Goal: Book appointment/travel/reservation

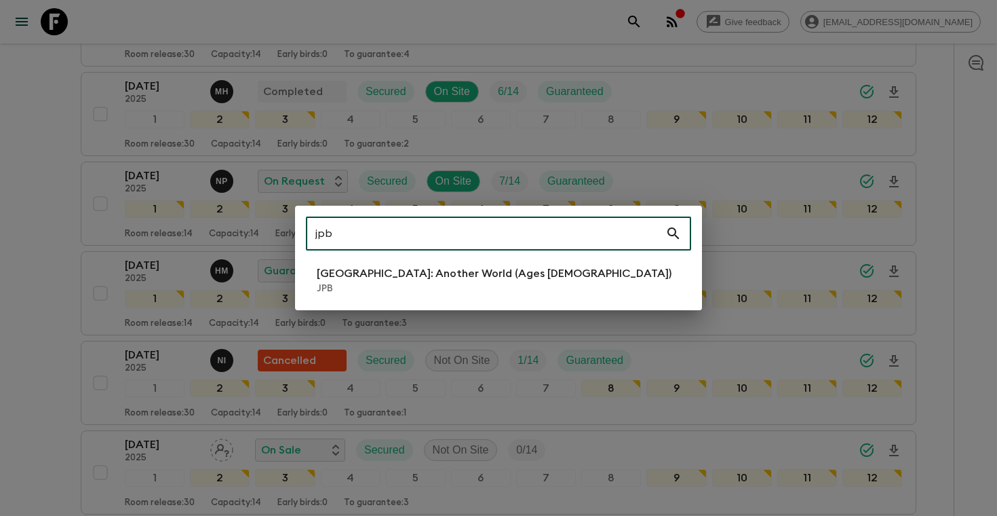
scroll to position [372, 0]
type input "jpb"
click at [436, 263] on li "[GEOGRAPHIC_DATA]: Another World (Ages [DEMOGRAPHIC_DATA]) JPB" at bounding box center [498, 280] width 385 height 38
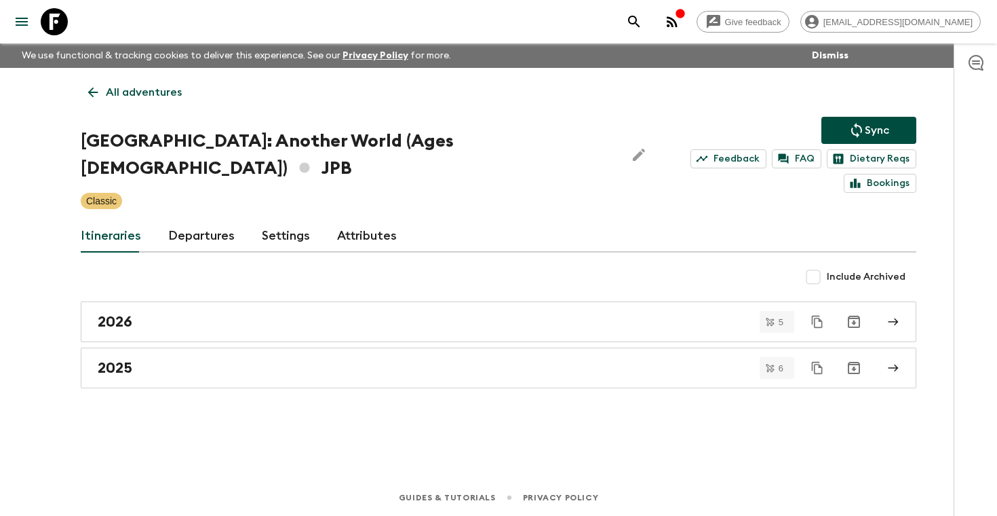
click at [224, 220] on link "Departures" at bounding box center [201, 236] width 66 height 33
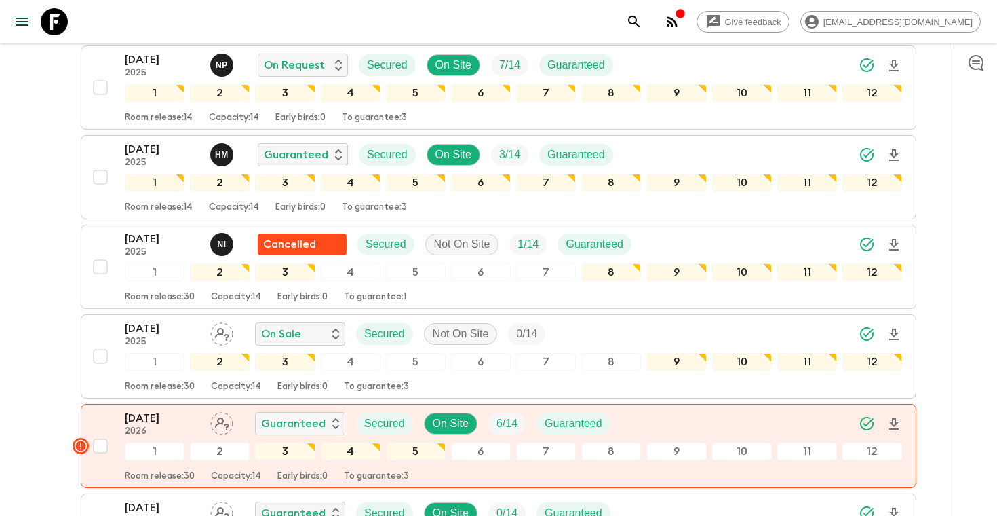
scroll to position [496, 0]
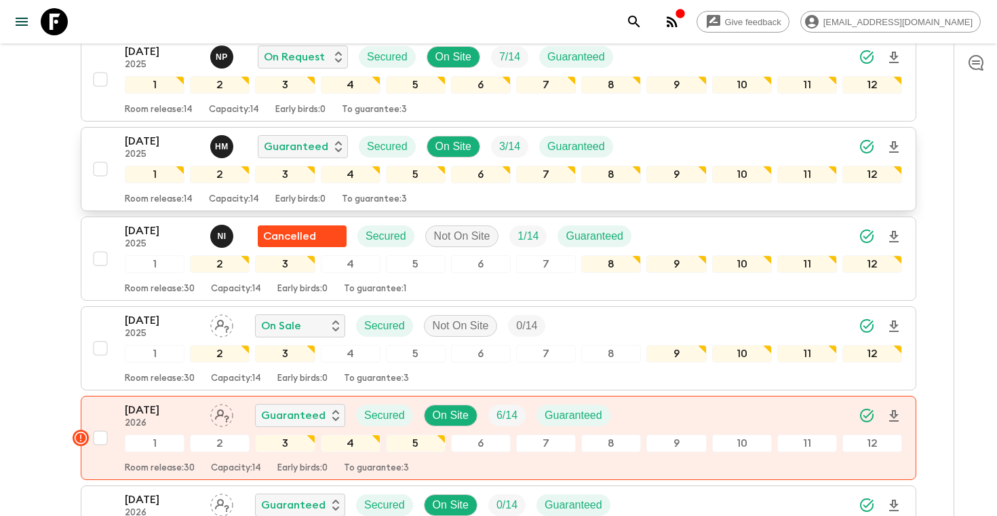
click at [710, 133] on div "[DATE] 2025 H M Guaranteed Secured On Site 3 / 14 Guaranteed" at bounding box center [514, 146] width 778 height 27
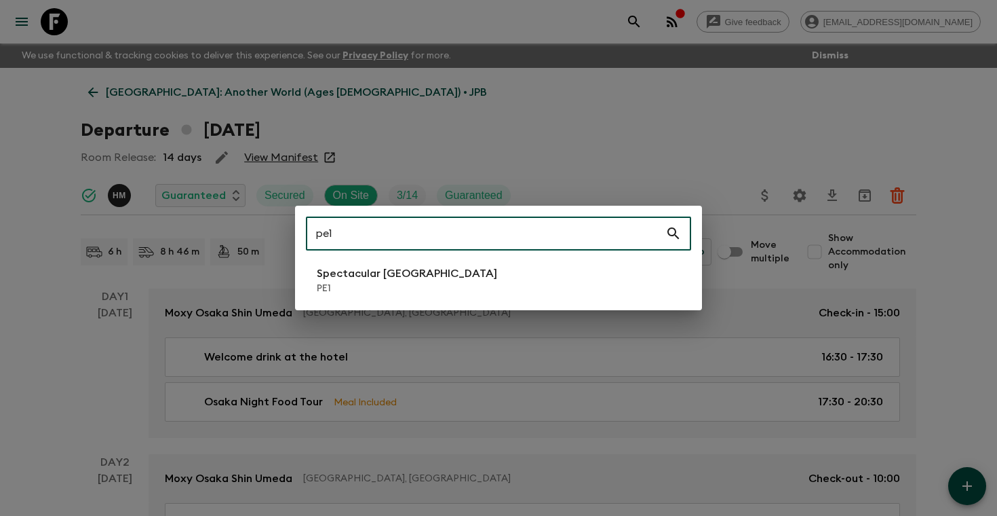
type input "pe1"
click at [333, 280] on p "Spectacular [GEOGRAPHIC_DATA]" at bounding box center [407, 273] width 180 height 16
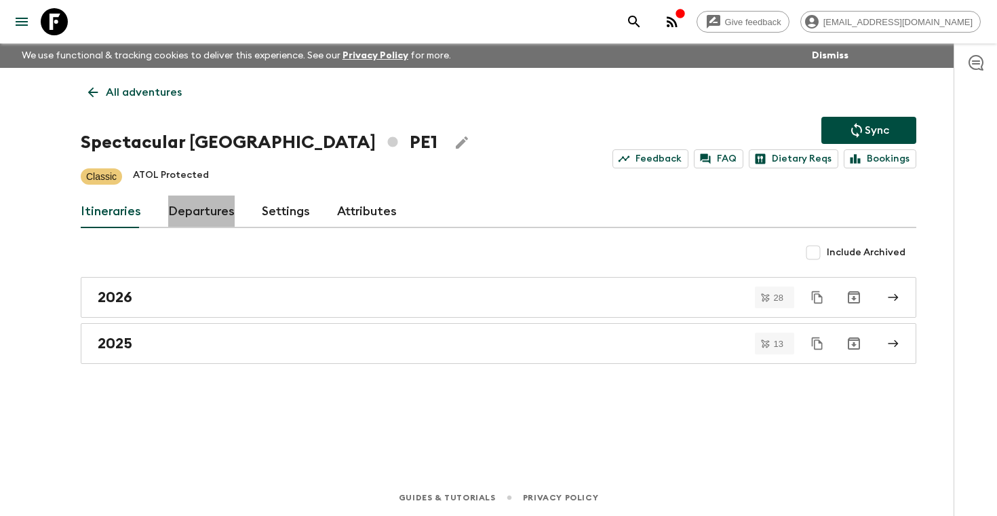
click at [210, 212] on link "Departures" at bounding box center [201, 211] width 66 height 33
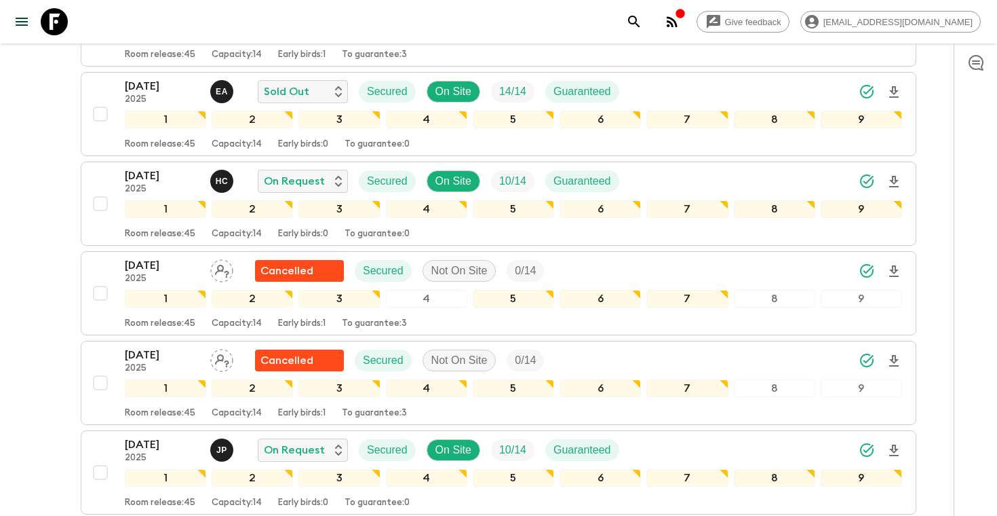
scroll to position [666, 0]
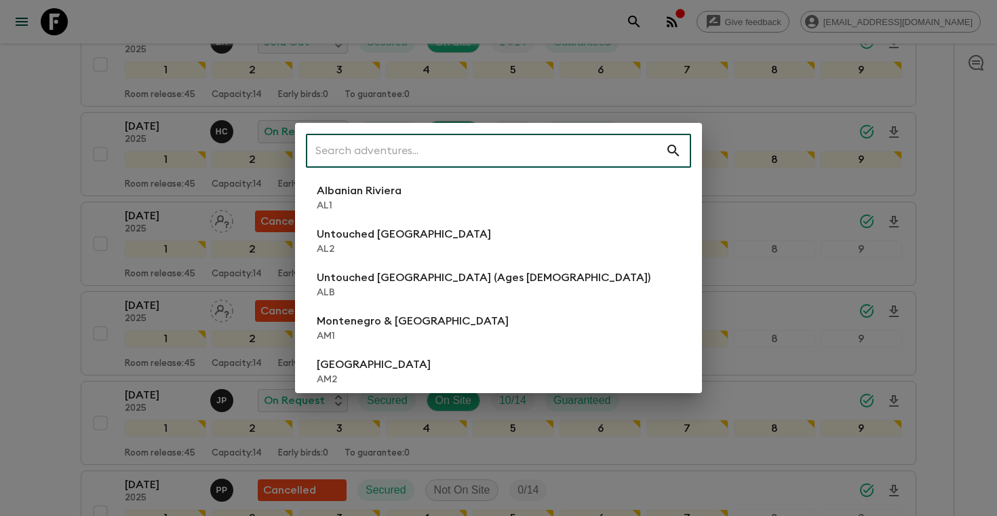
click at [531, 147] on input "text" at bounding box center [486, 151] width 360 height 38
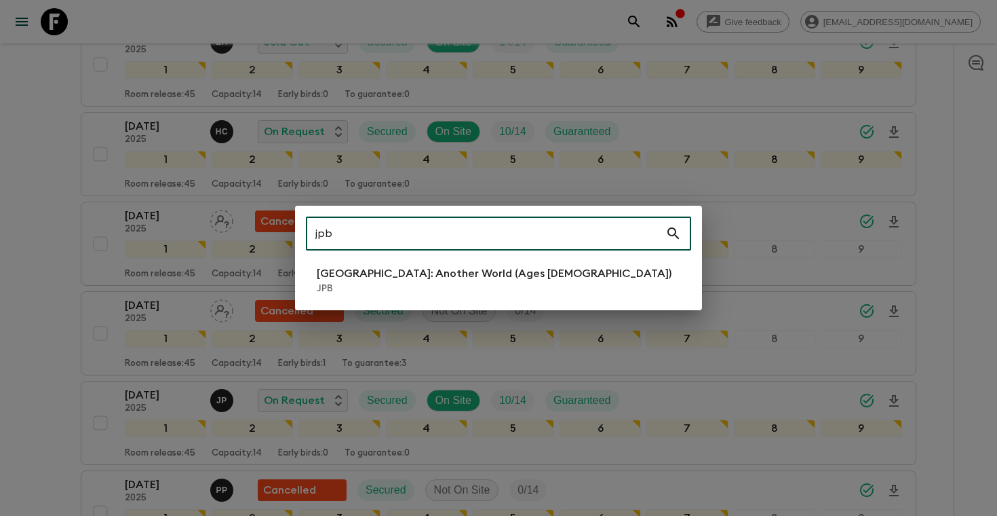
type input "jpb"
click at [389, 274] on p "[GEOGRAPHIC_DATA]: Another World (Ages [DEMOGRAPHIC_DATA])" at bounding box center [494, 273] width 355 height 16
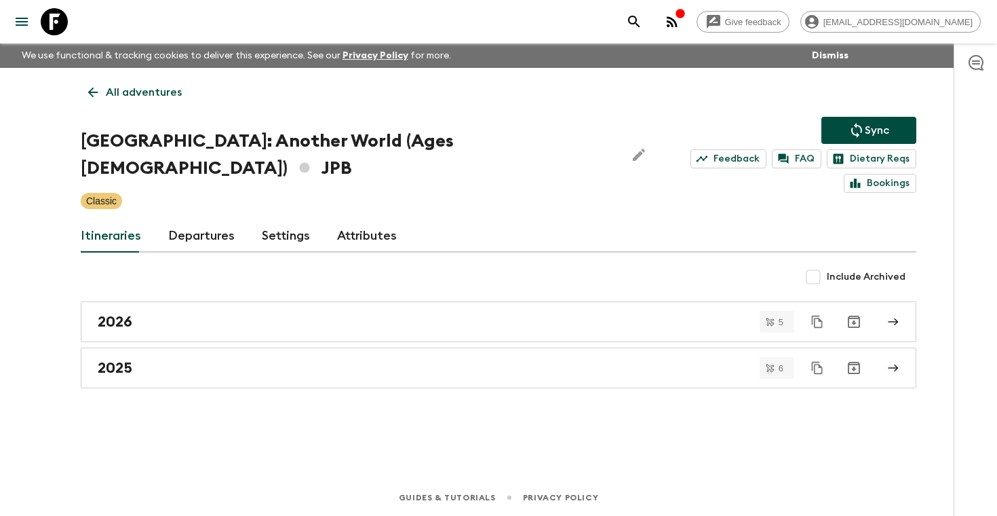
click at [206, 220] on link "Departures" at bounding box center [201, 236] width 66 height 33
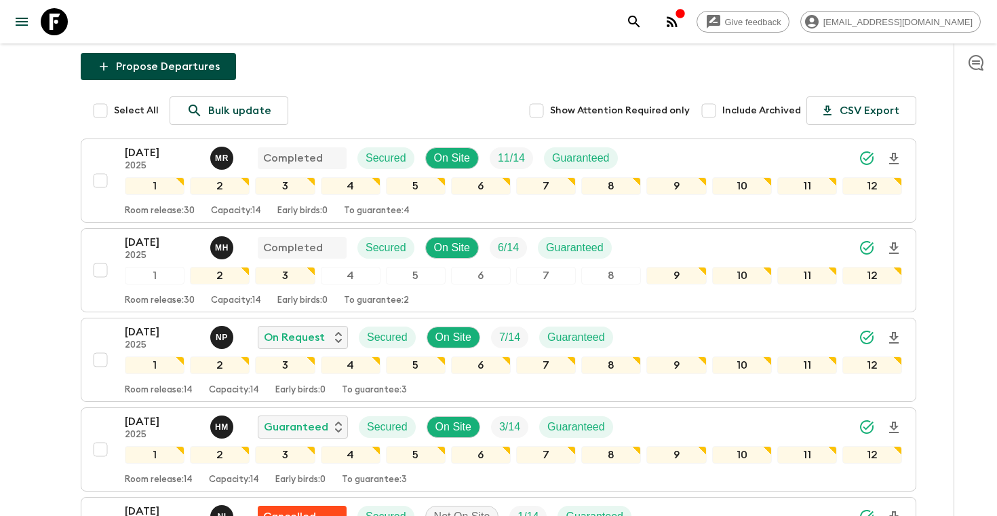
scroll to position [226, 0]
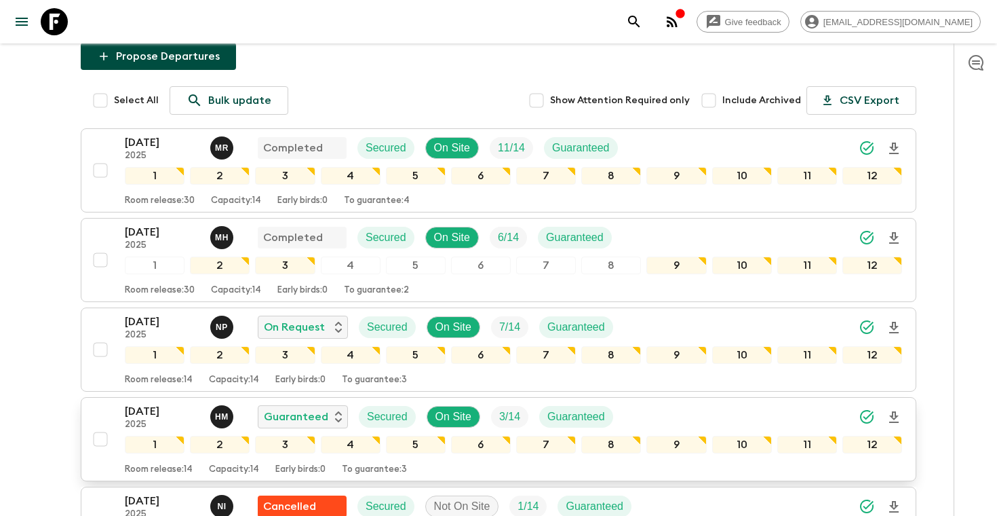
click at [711, 403] on div "[DATE] 2025 H M Guaranteed Secured On Site 3 / 14 Guaranteed" at bounding box center [514, 416] width 778 height 27
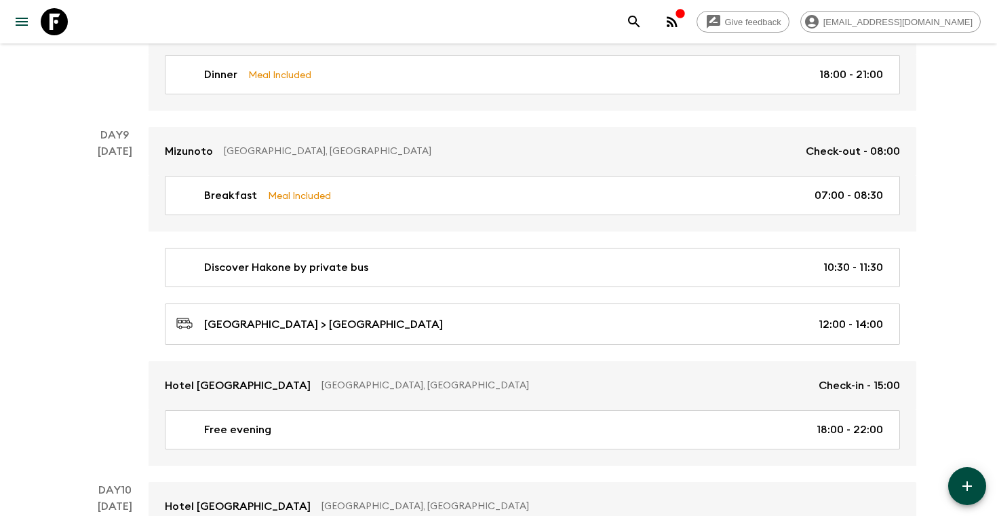
scroll to position [3580, 0]
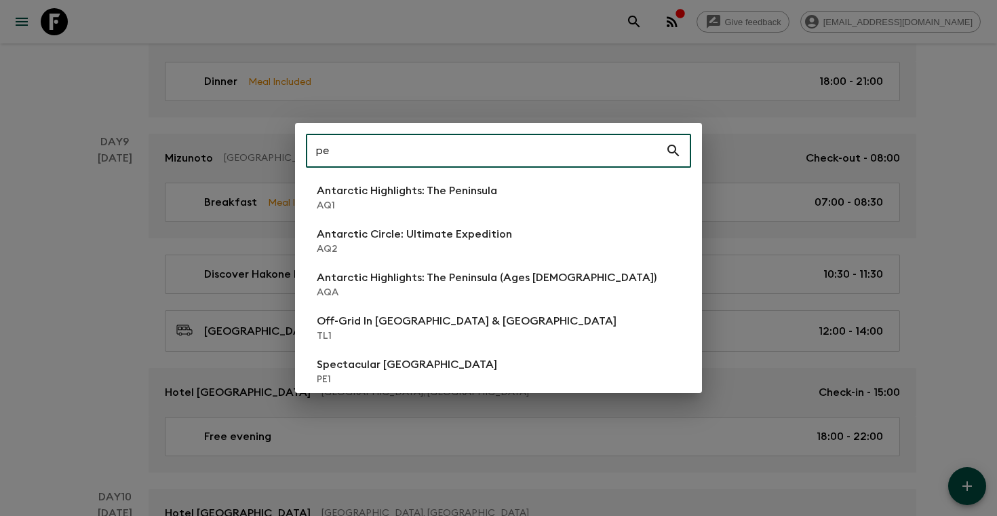
type input "pe1"
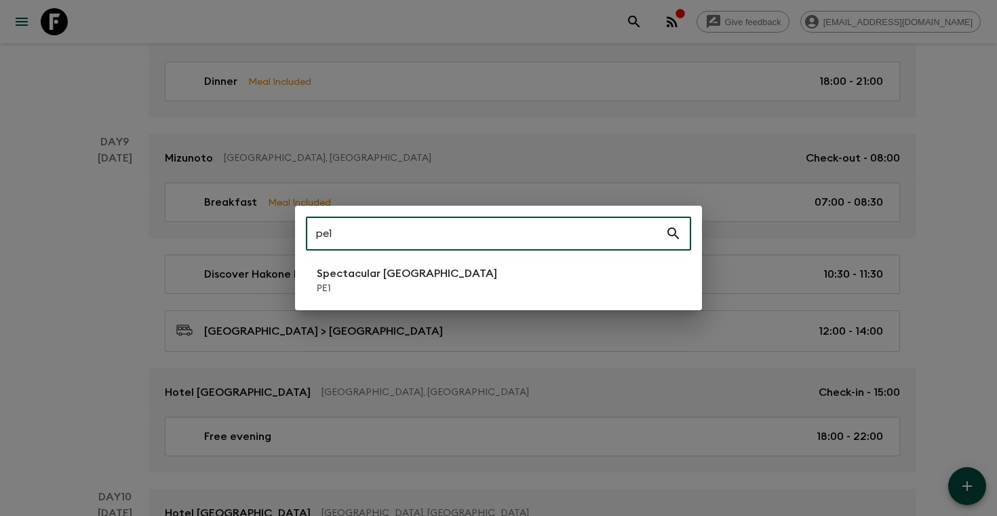
click at [410, 290] on li "Spectacular Peru PE1" at bounding box center [498, 280] width 385 height 38
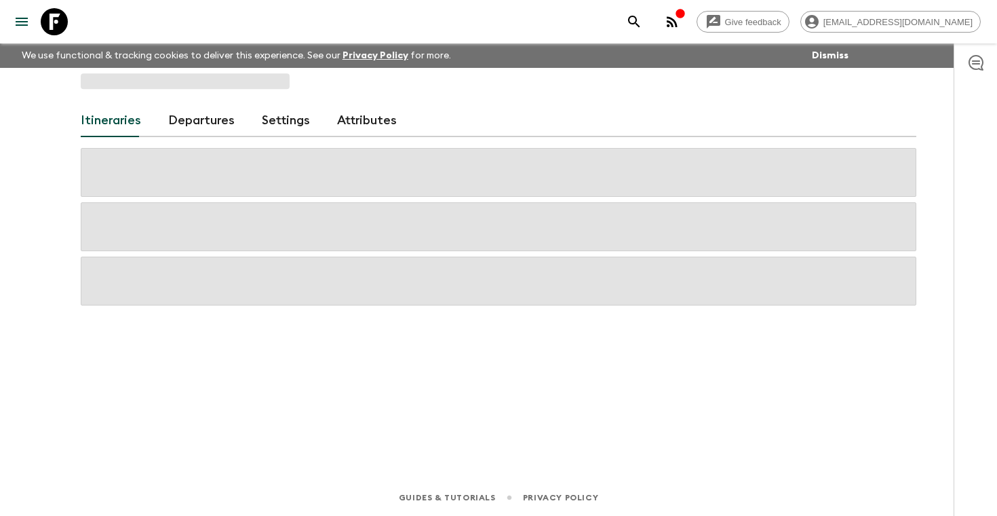
click at [426, 285] on div at bounding box center [499, 226] width 836 height 157
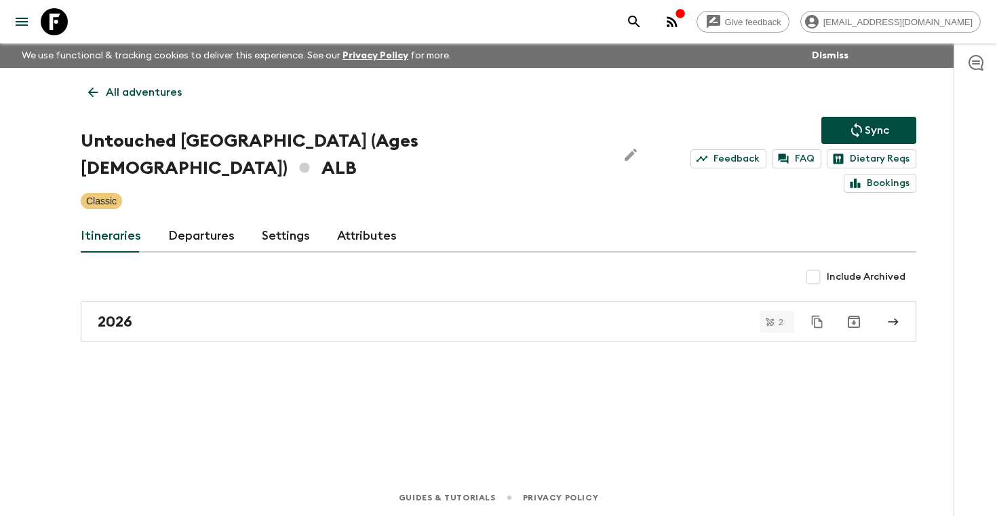
click at [194, 221] on link "Departures" at bounding box center [201, 236] width 66 height 33
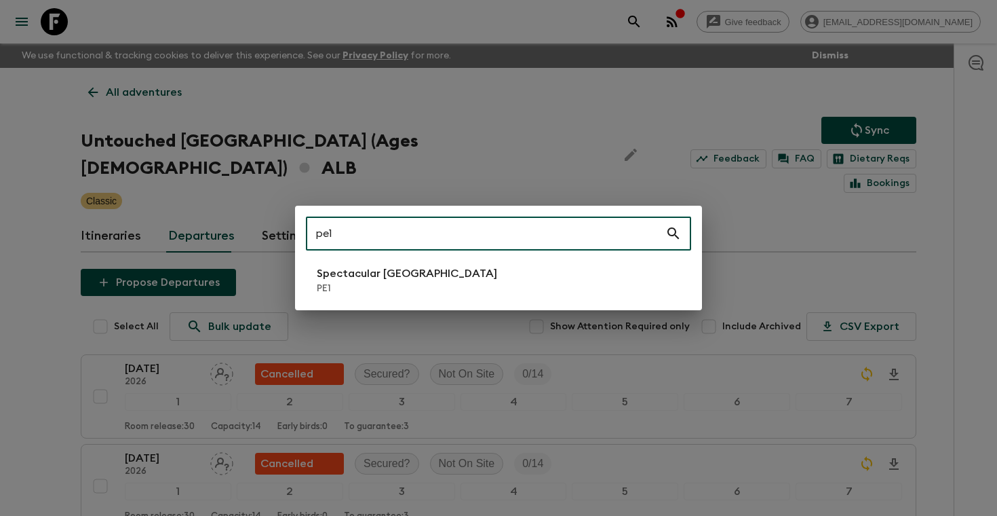
type input "pe1"
click at [351, 287] on p "PE1" at bounding box center [407, 289] width 180 height 14
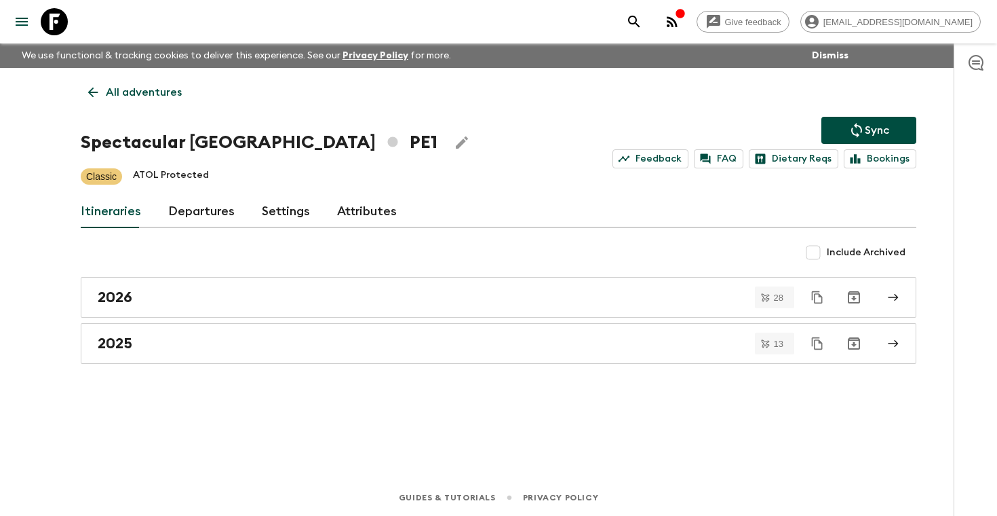
click at [192, 212] on link "Departures" at bounding box center [201, 211] width 66 height 33
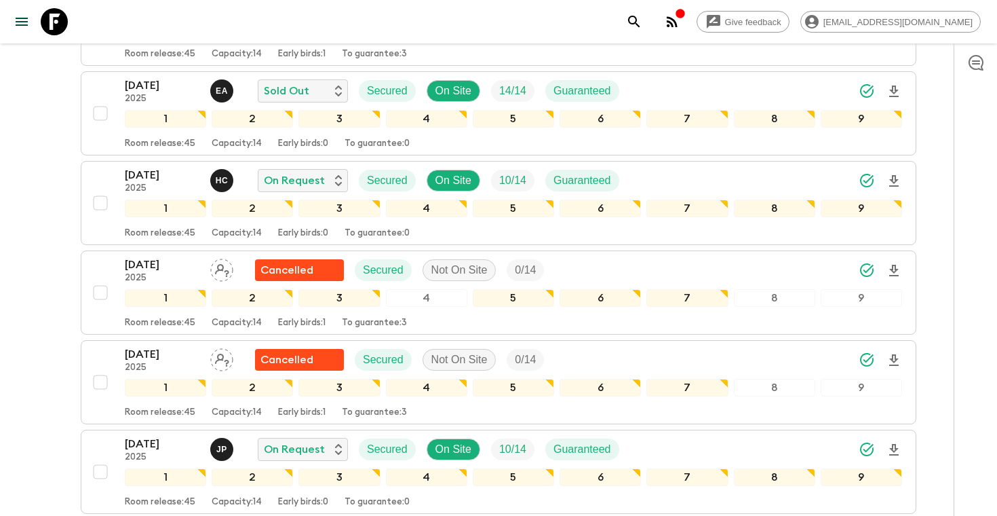
scroll to position [626, 0]
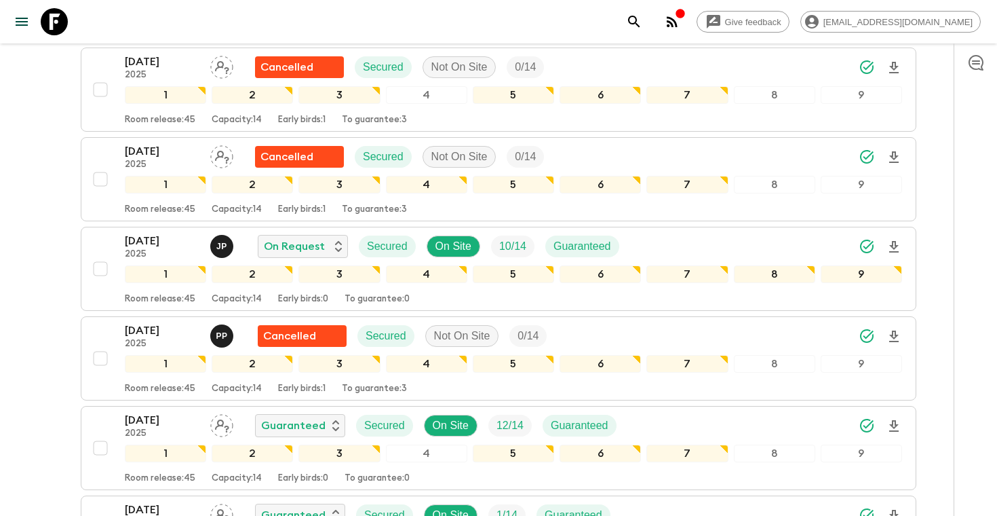
scroll to position [824, 0]
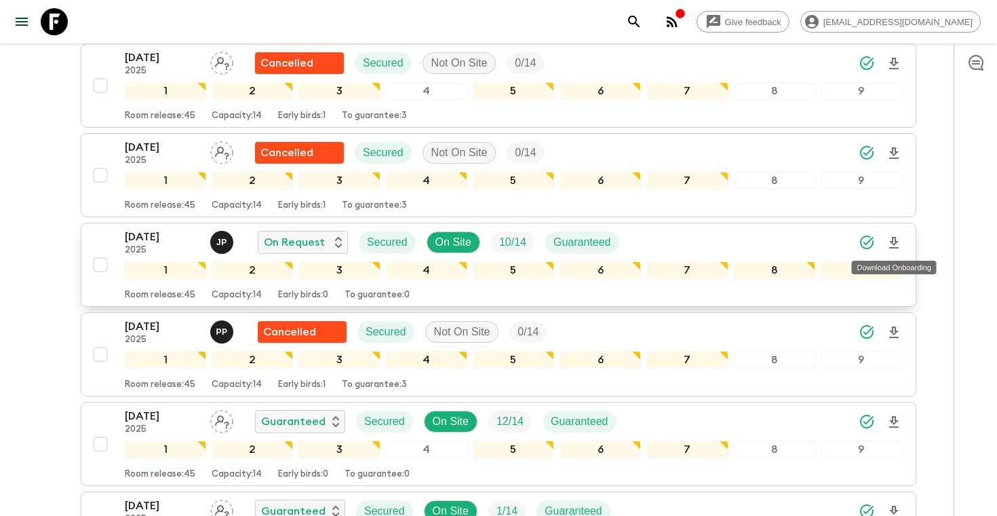
click at [894, 239] on icon "Download Onboarding" at bounding box center [894, 243] width 16 height 16
